Goal: Transaction & Acquisition: Purchase product/service

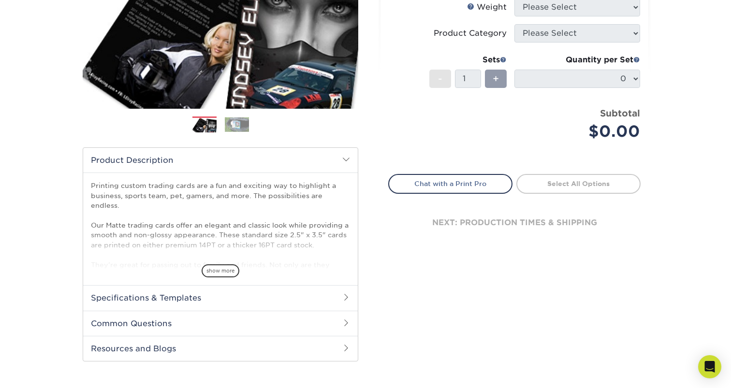
scroll to position [203, 0]
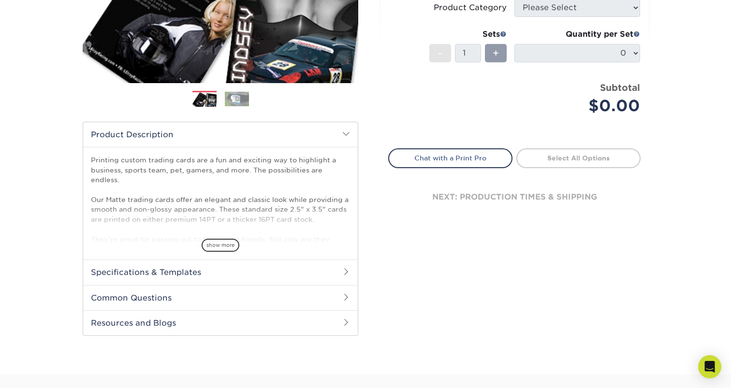
click at [277, 271] on h2 "Specifications & Templates" at bounding box center [220, 271] width 274 height 25
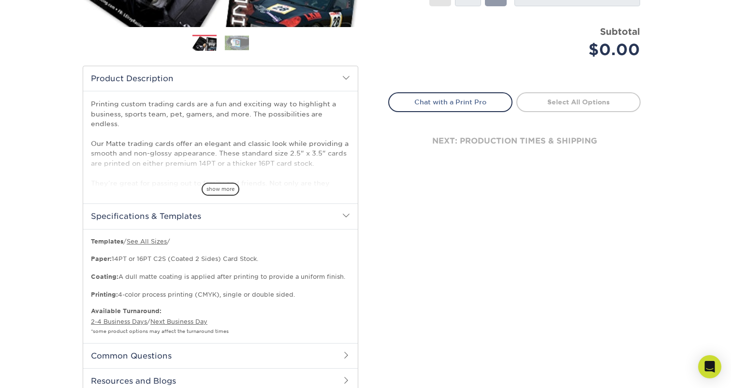
scroll to position [280, 0]
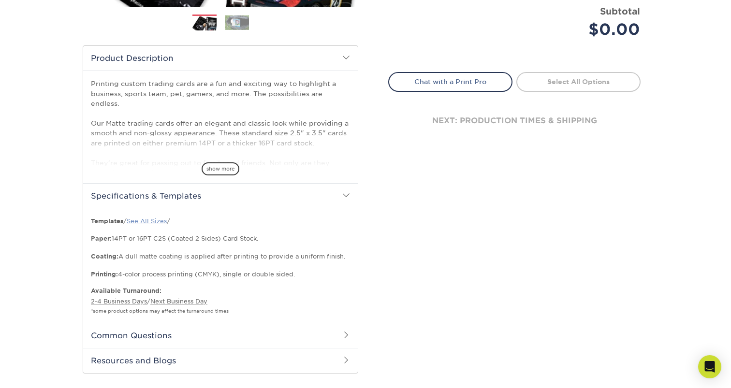
click at [153, 223] on link "See All Sizes" at bounding box center [147, 220] width 40 height 7
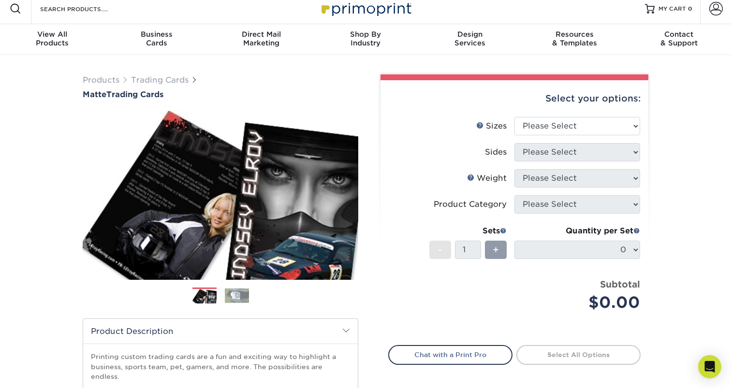
scroll to position [0, 0]
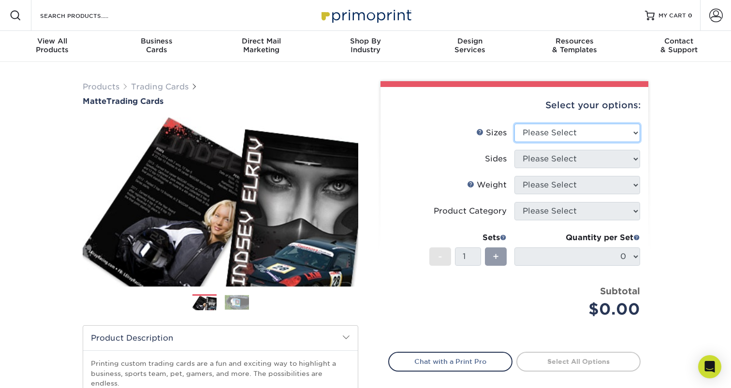
click at [552, 132] on select "Please Select 2.5" x 3.5"" at bounding box center [577, 133] width 126 height 18
select select "2.50x3.50"
click at [514, 124] on select "Please Select 2.5" x 3.5"" at bounding box center [577, 133] width 126 height 18
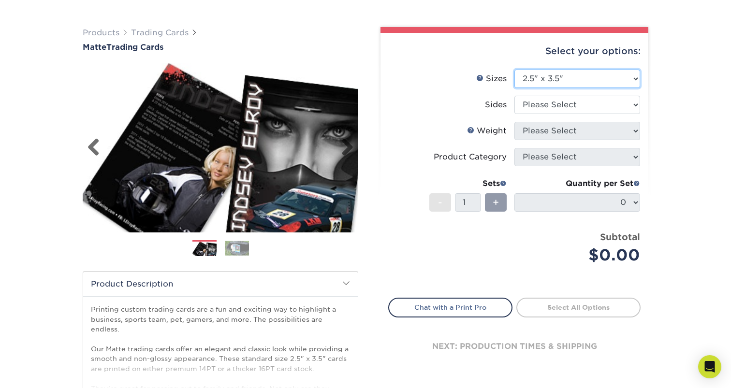
scroll to position [57, 0]
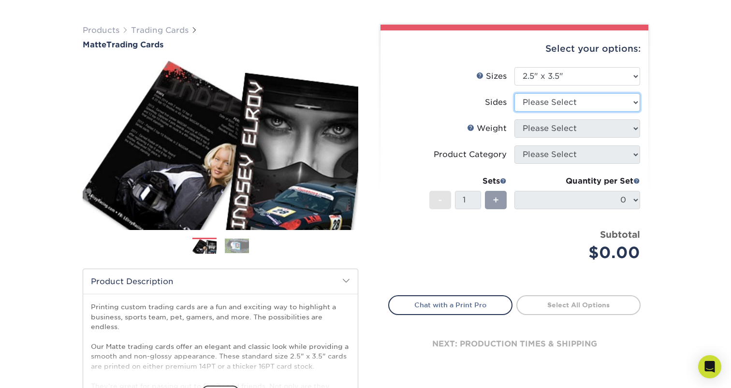
click at [534, 103] on select "Please Select Print Both Sides Print Front Only" at bounding box center [577, 102] width 126 height 18
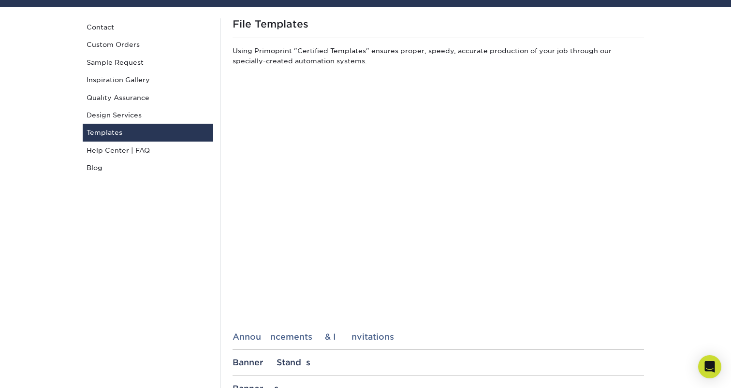
scroll to position [48, 0]
